Goal: Task Accomplishment & Management: Manage account settings

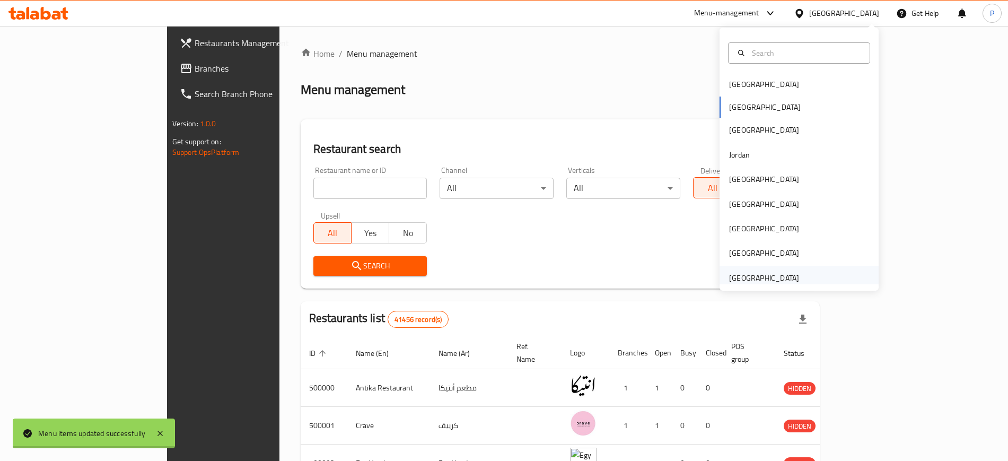
click at [766, 284] on div "[GEOGRAPHIC_DATA]" at bounding box center [764, 278] width 70 height 12
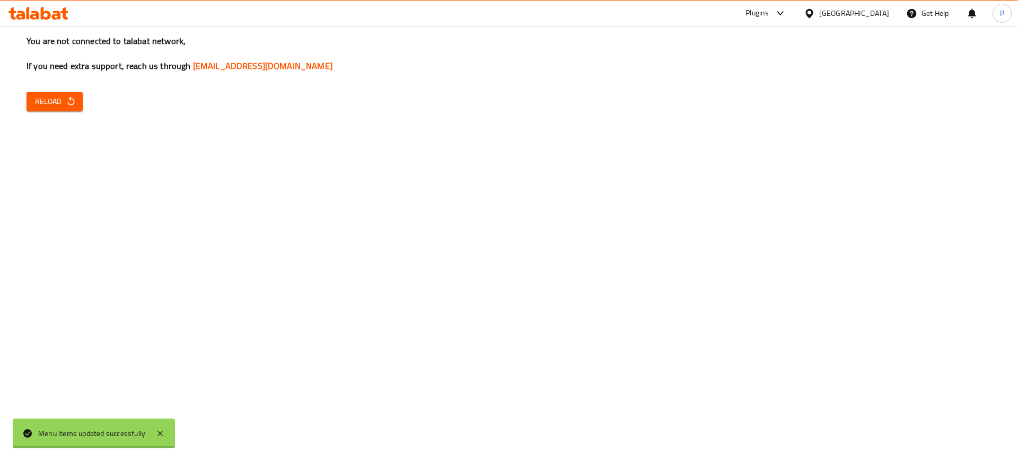
drag, startPoint x: 89, startPoint y: 103, endPoint x: 81, endPoint y: 103, distance: 7.4
click at [89, 103] on div "You are not connected to talabat network, If you need extra support, reach us t…" at bounding box center [509, 230] width 1018 height 461
click at [59, 106] on span "Reload" at bounding box center [54, 101] width 39 height 13
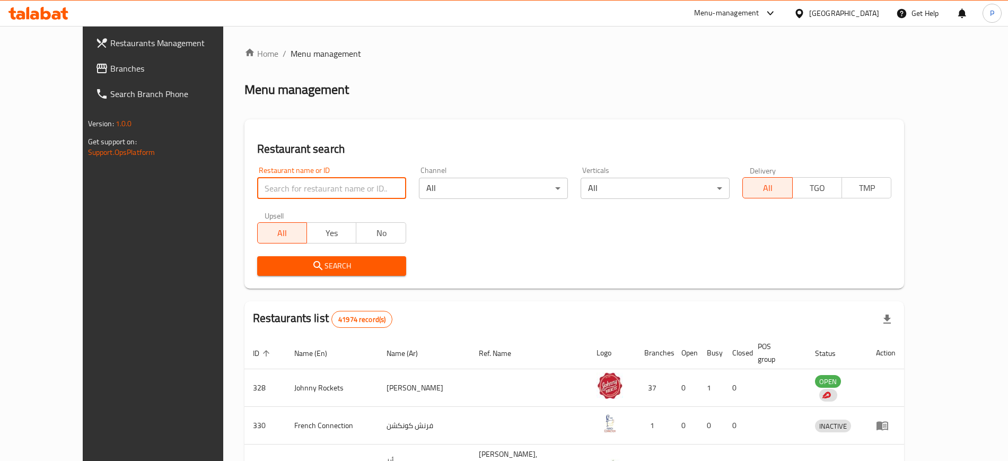
click at [257, 190] on input "search" at bounding box center [331, 188] width 149 height 21
paste input "27551"
type input "27551"
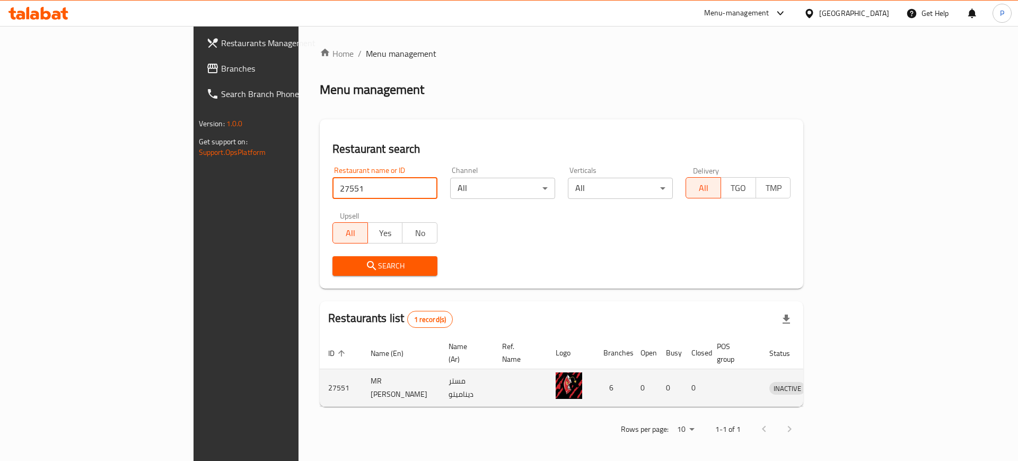
click at [839, 381] on icon "enhanced table" at bounding box center [833, 387] width 13 height 13
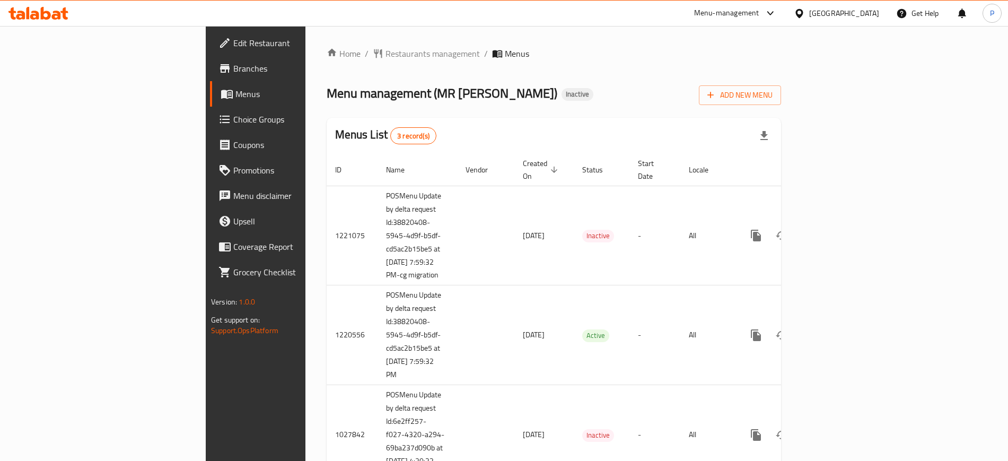
click at [233, 43] on span "Edit Restaurant" at bounding box center [299, 43] width 132 height 13
